Goal: Communication & Community: Participate in discussion

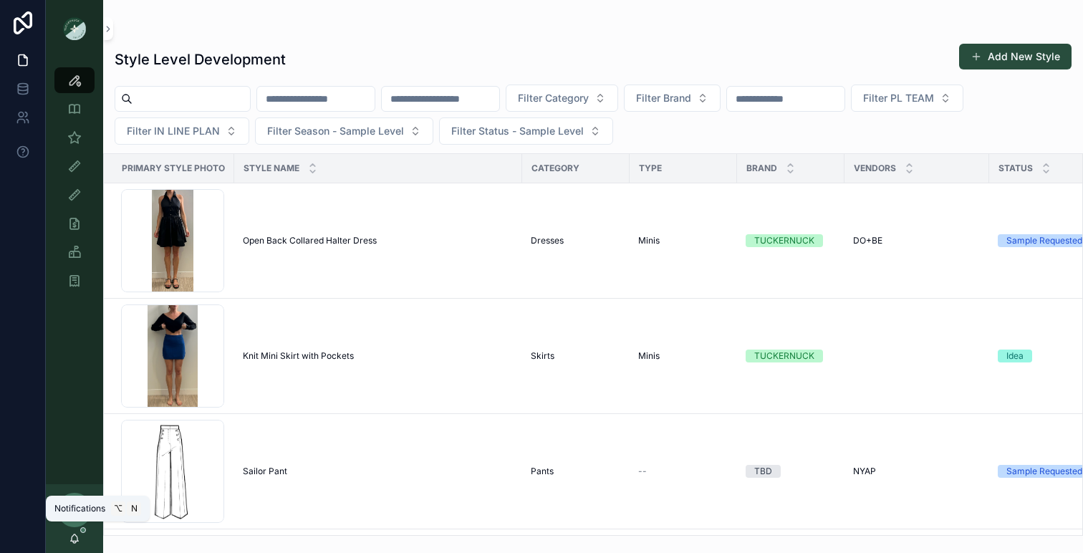
click at [76, 536] on icon "scrollable content" at bounding box center [74, 538] width 11 height 11
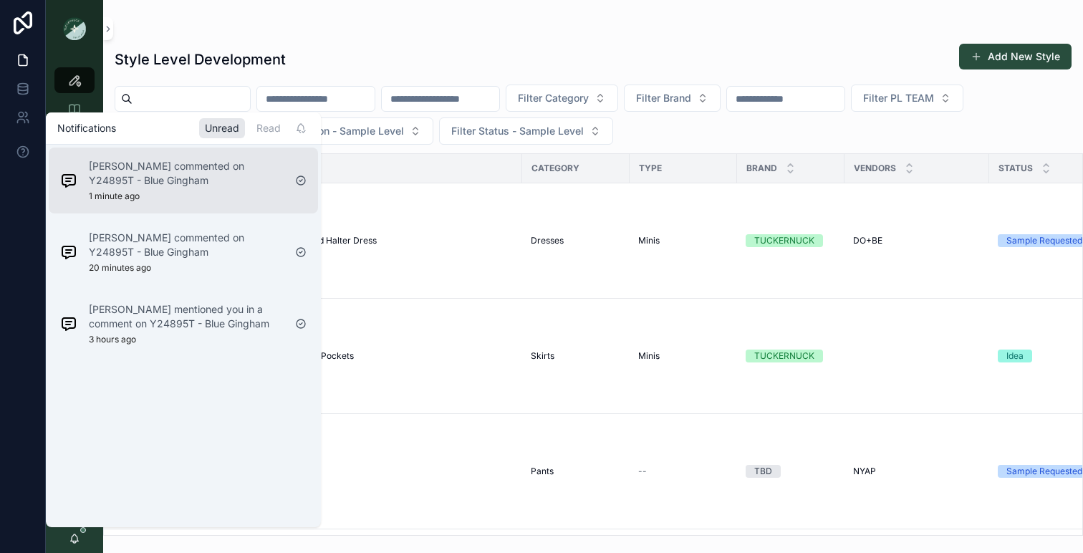
click at [190, 178] on p "Sena Lee commented on Y24895T - Blue Gingham" at bounding box center [186, 173] width 195 height 29
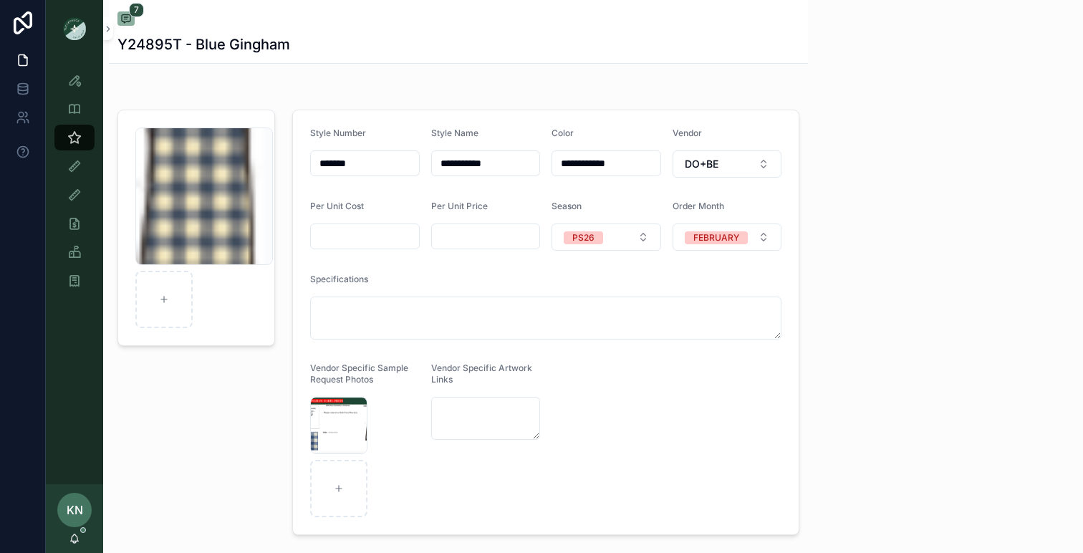
scroll to position [132, 0]
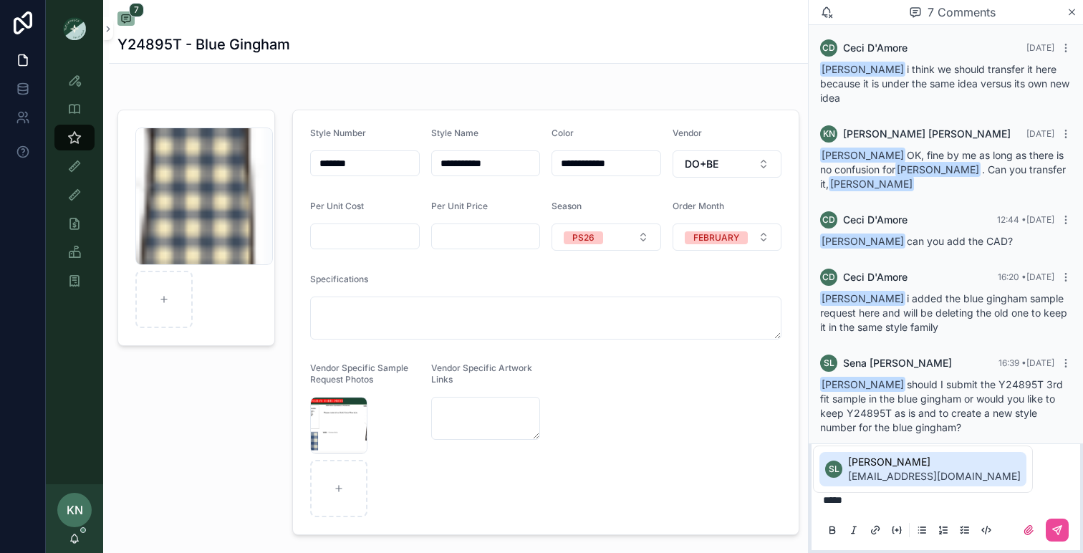
click at [958, 460] on span "[PERSON_NAME]" at bounding box center [934, 462] width 173 height 14
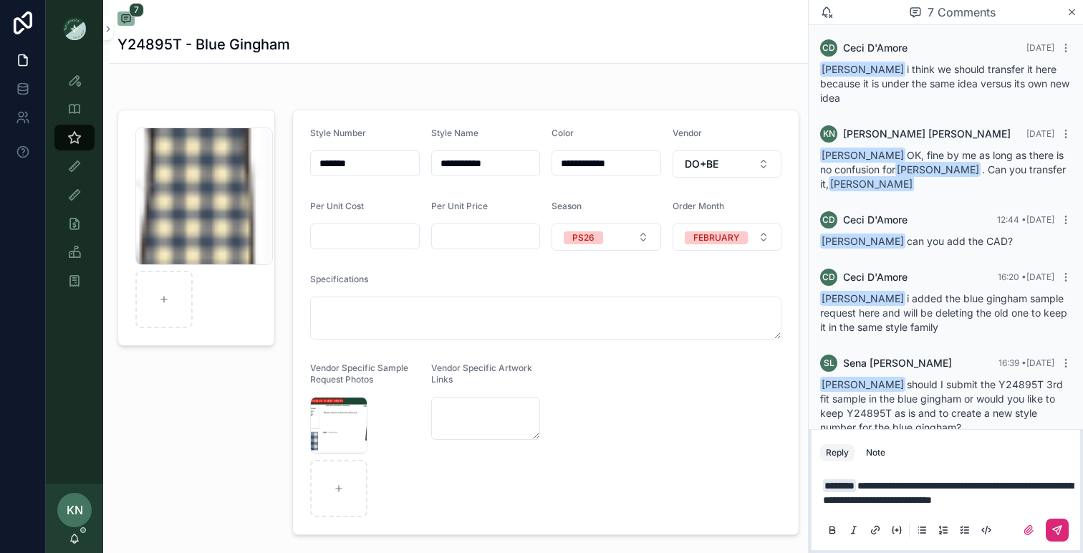
click at [1067, 524] on button "scrollable content" at bounding box center [1056, 529] width 23 height 23
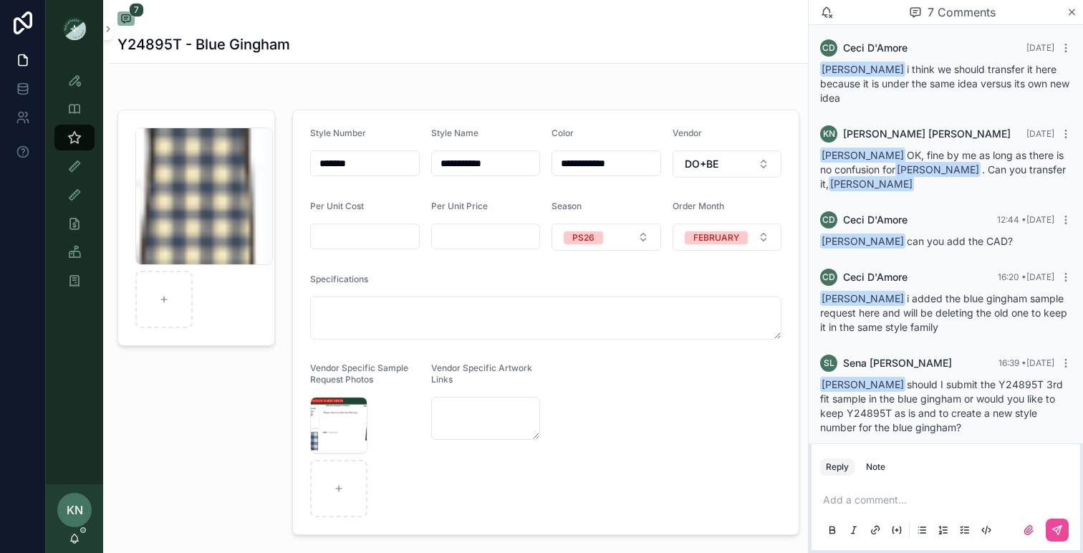
scroll to position [232, 0]
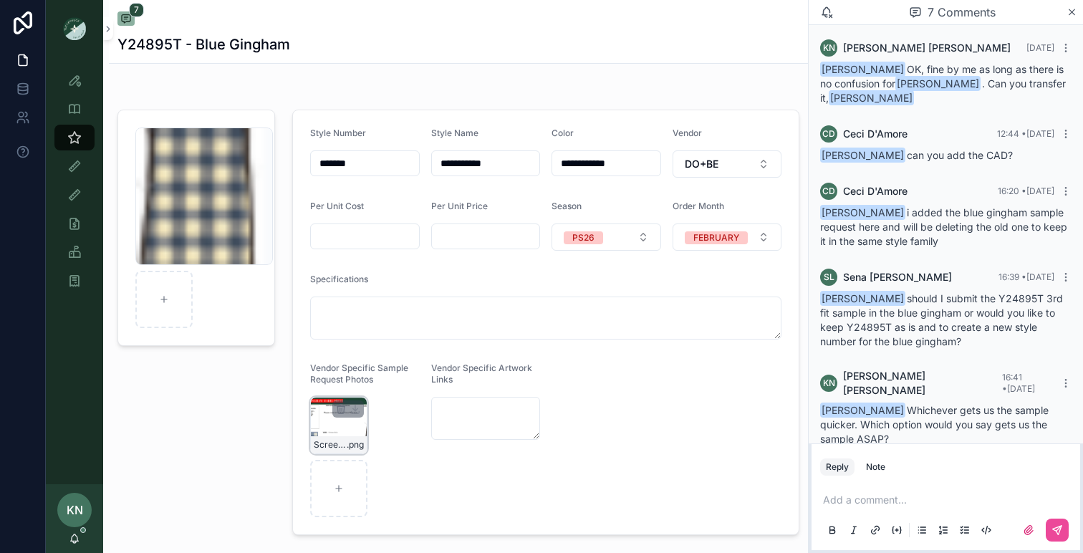
click at [349, 420] on div "Screenshot-2025-09-03-at-4.19.02-PM .png" at bounding box center [338, 425] width 57 height 57
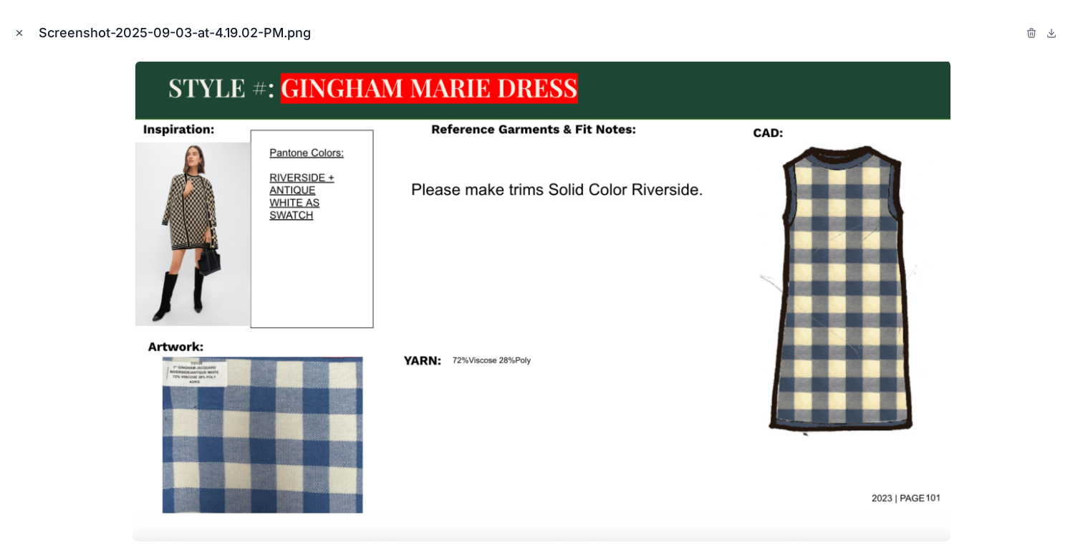
click at [17, 32] on icon "Close modal" at bounding box center [19, 33] width 10 height 10
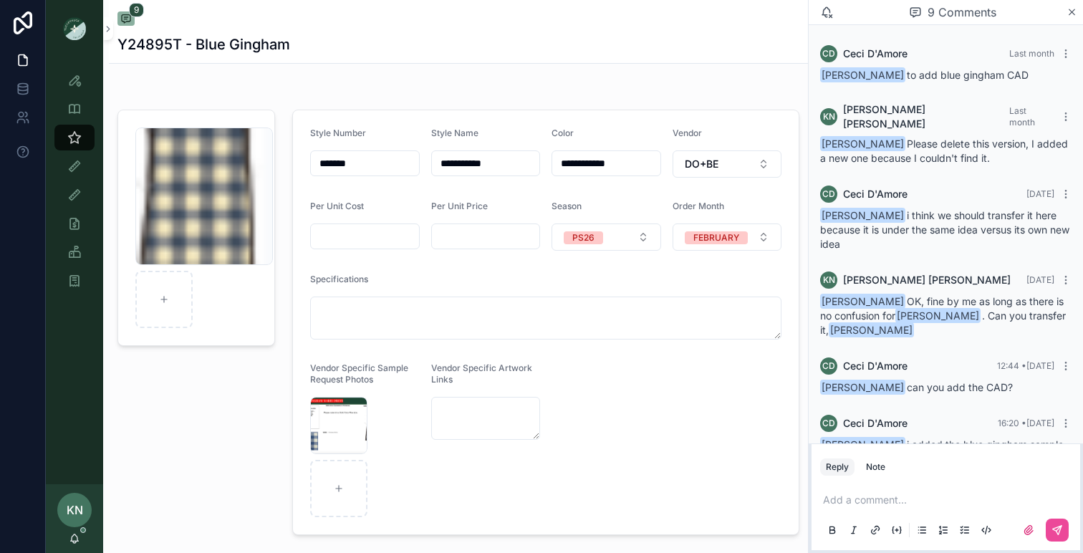
scroll to position [404, 0]
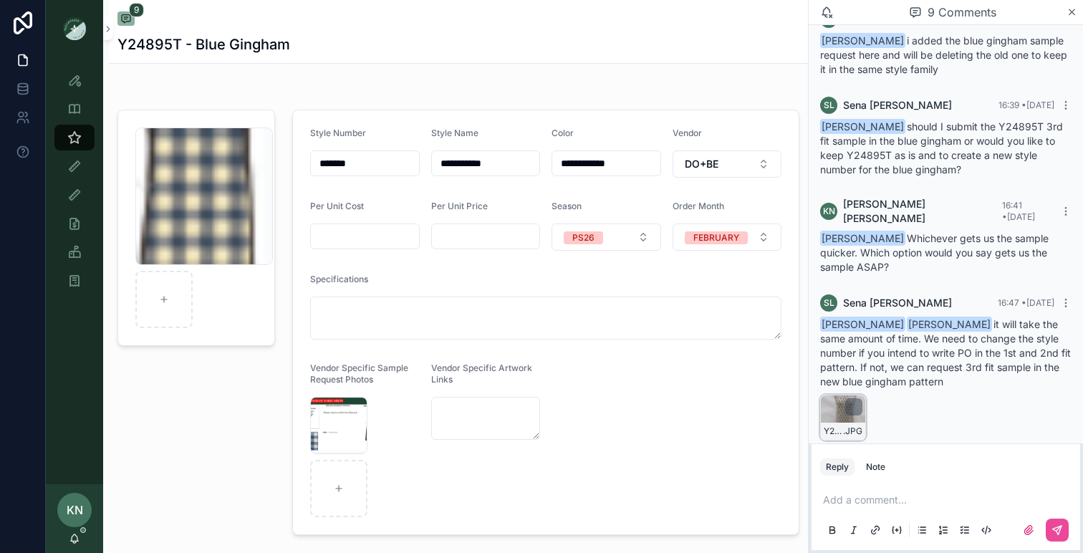
click at [835, 395] on div "Y24895T-2ND-JS-(F) .JPG" at bounding box center [843, 418] width 46 height 46
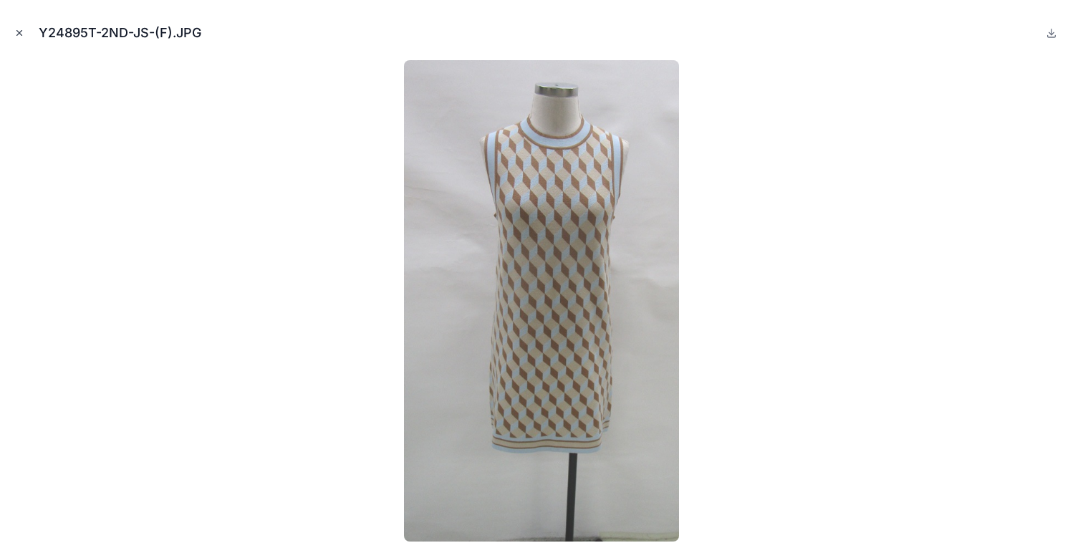
click at [21, 31] on icon "Close modal" at bounding box center [19, 33] width 5 height 5
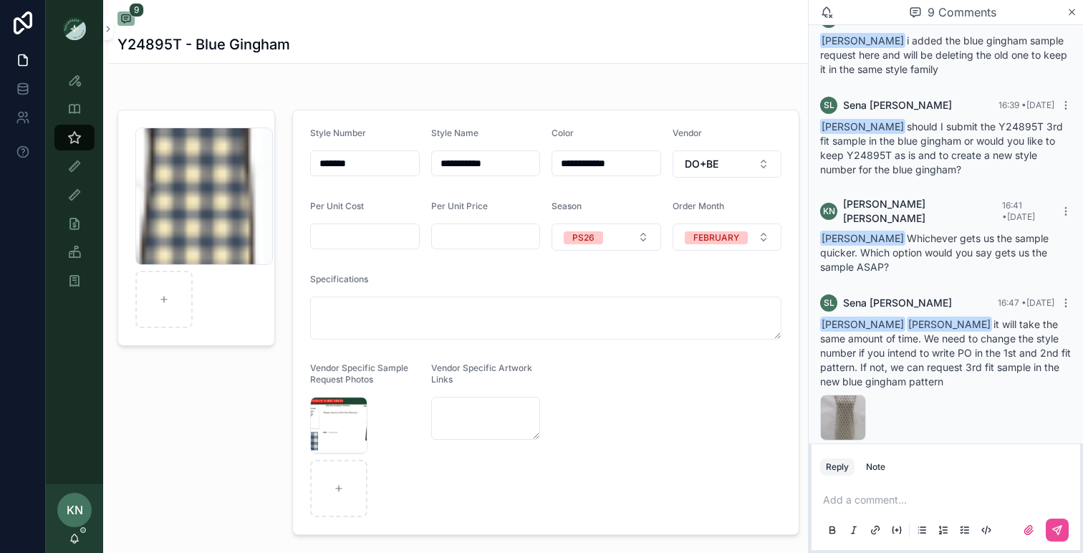
click at [900, 500] on p "scrollable content" at bounding box center [948, 500] width 251 height 14
click at [896, 478] on span "[EMAIL_ADDRESS][DOMAIN_NAME]" at bounding box center [934, 476] width 173 height 14
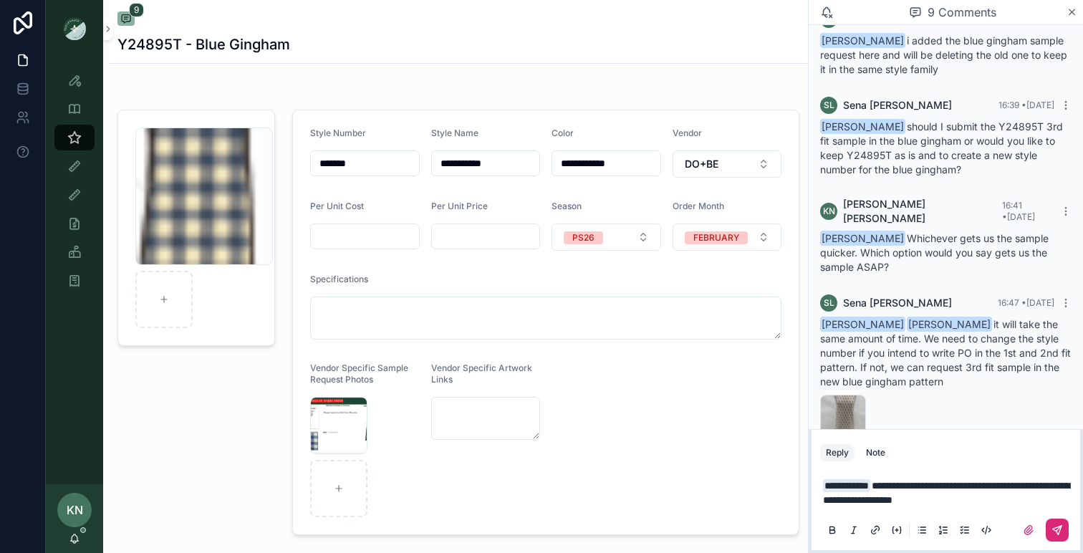
click at [1057, 533] on icon "scrollable content" at bounding box center [1057, 530] width 9 height 9
